Goal: Browse casually

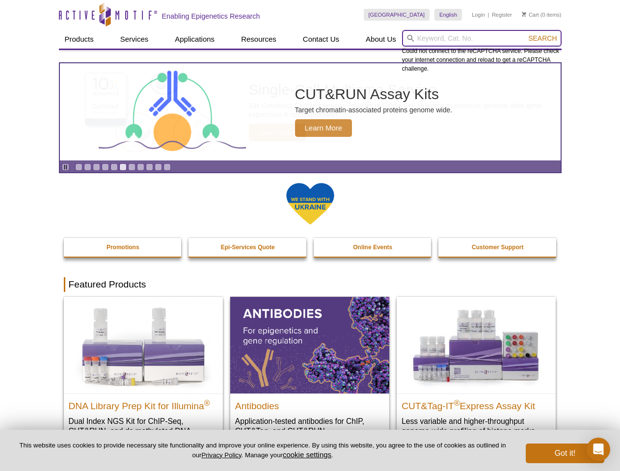
click at [482, 38] on input "search" at bounding box center [482, 38] width 160 height 17
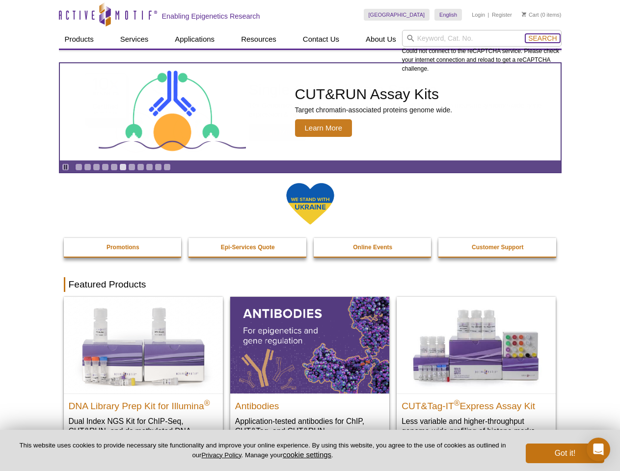
click at [543, 38] on span "Search" at bounding box center [542, 38] width 28 height 8
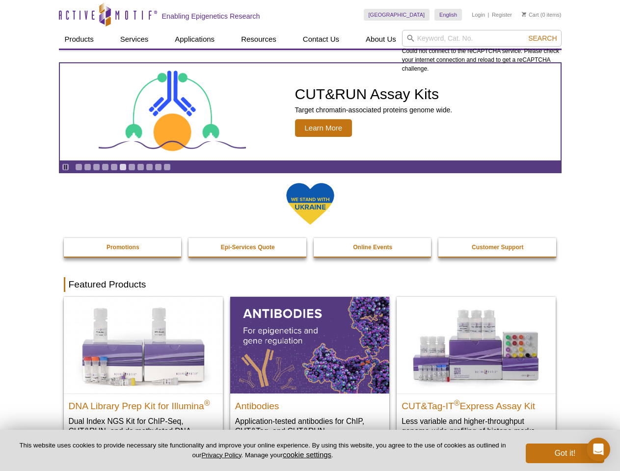
click at [65, 167] on icon "Pause" at bounding box center [65, 167] width 6 height 6
click at [79, 167] on link "Go to slide 1" at bounding box center [78, 167] width 7 height 7
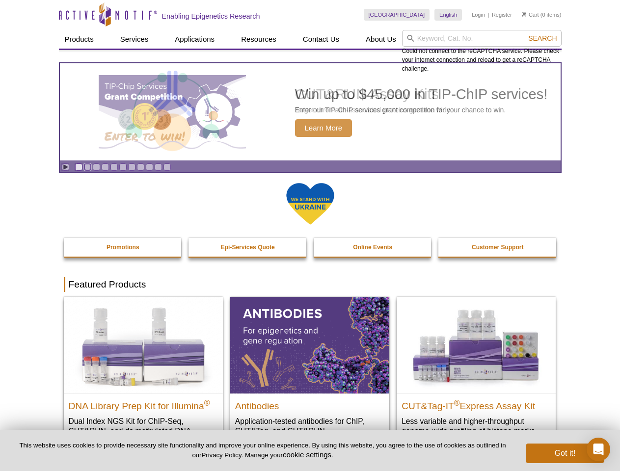
click at [87, 167] on link "Go to slide 2" at bounding box center [87, 167] width 7 height 7
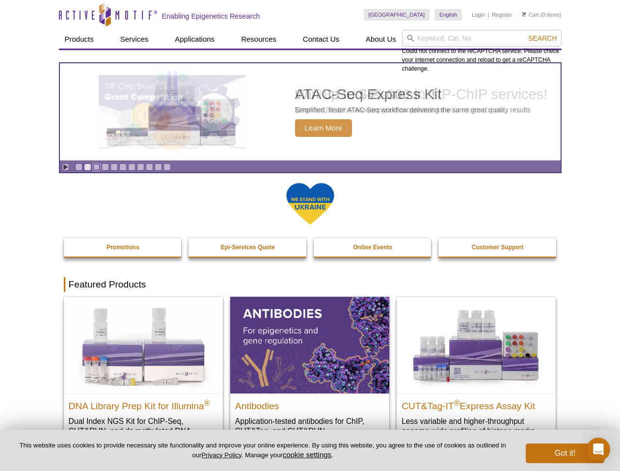
click at [96, 167] on link "Go to slide 3" at bounding box center [96, 167] width 7 height 7
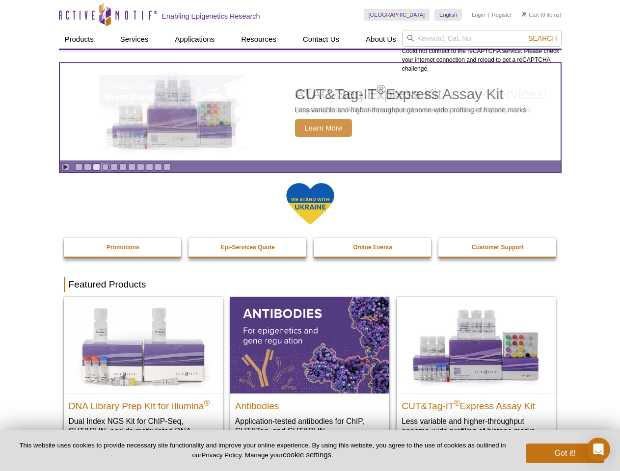
click at [105, 167] on link "Go to slide 4" at bounding box center [105, 167] width 7 height 7
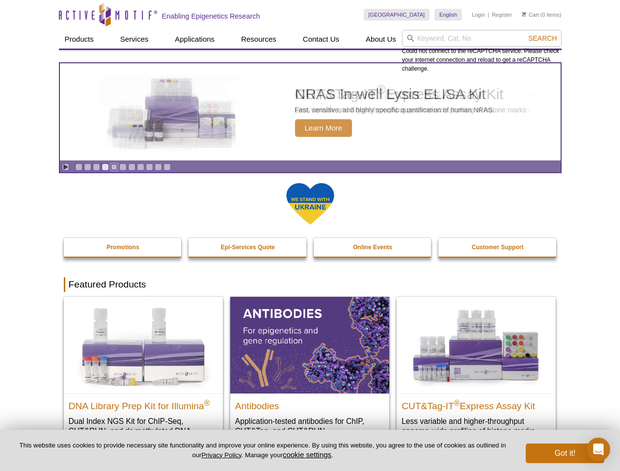
click at [114, 167] on link "Go to slide 5" at bounding box center [113, 167] width 7 height 7
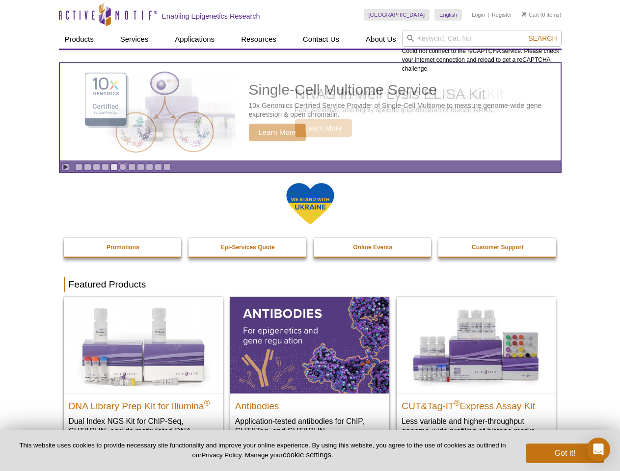
click at [123, 167] on link "Go to slide 6" at bounding box center [122, 167] width 7 height 7
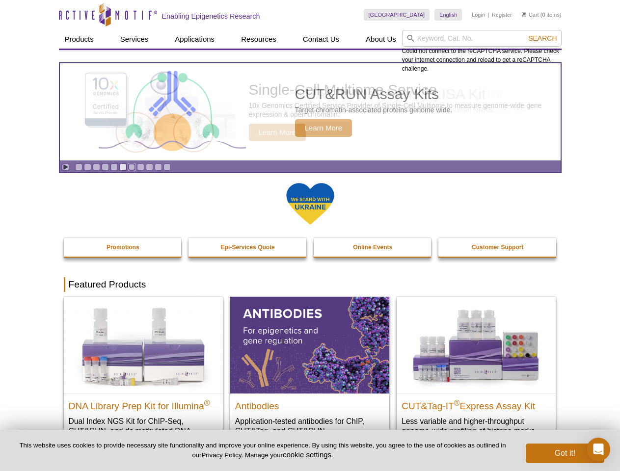
click at [132, 167] on link "Go to slide 7" at bounding box center [131, 167] width 7 height 7
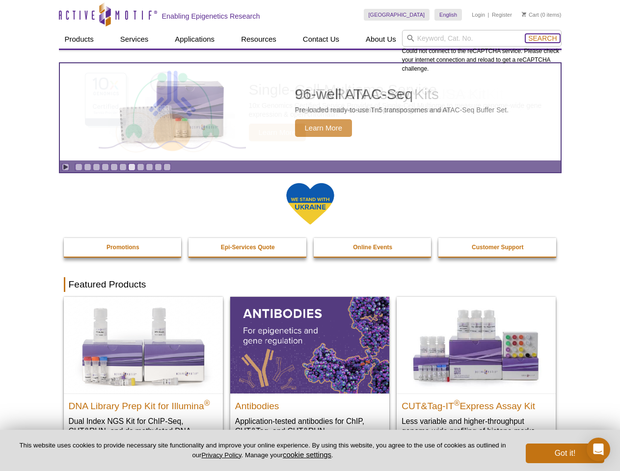
click at [543, 38] on span "Search" at bounding box center [542, 38] width 28 height 8
